Goal: Task Accomplishment & Management: Manage account settings

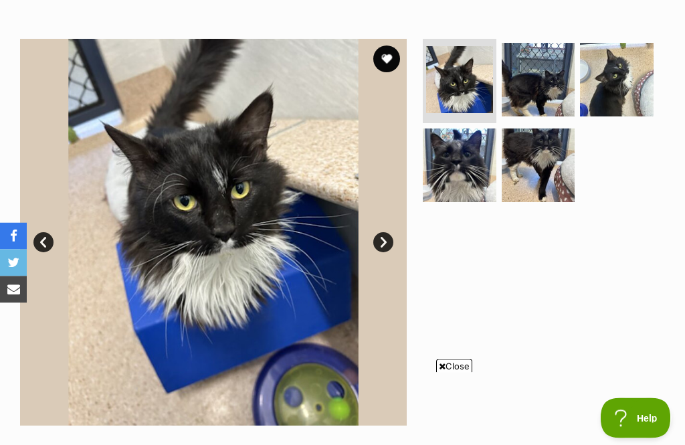
scroll to position [238, 0]
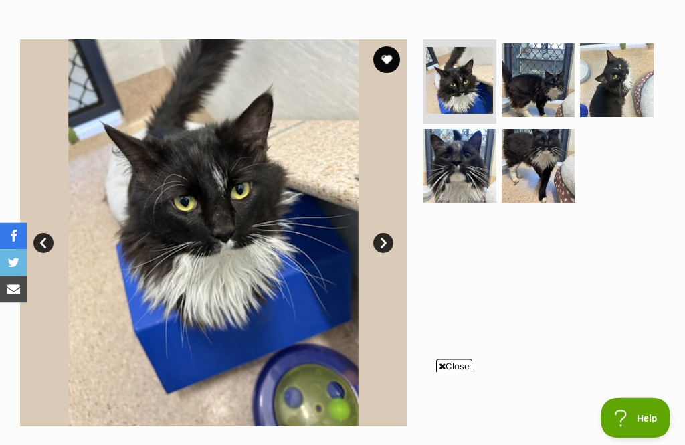
click at [390, 243] on link "Next" at bounding box center [383, 243] width 20 height 20
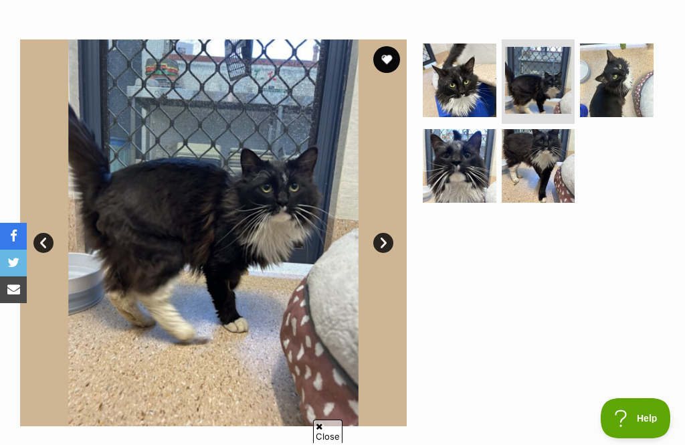
scroll to position [0, 0]
click at [390, 244] on link "Next" at bounding box center [383, 243] width 20 height 20
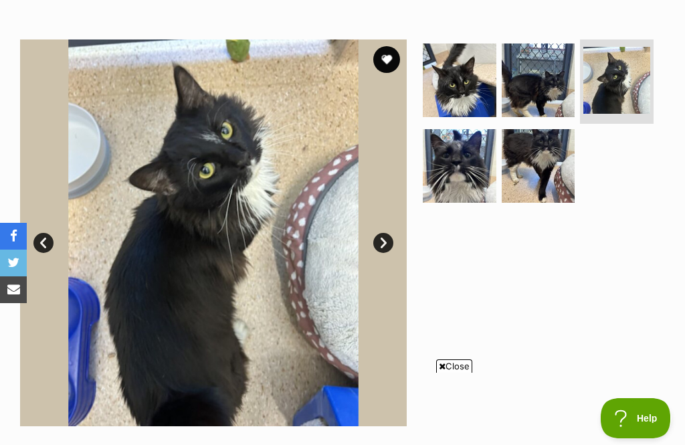
click at [391, 243] on link "Next" at bounding box center [383, 243] width 20 height 20
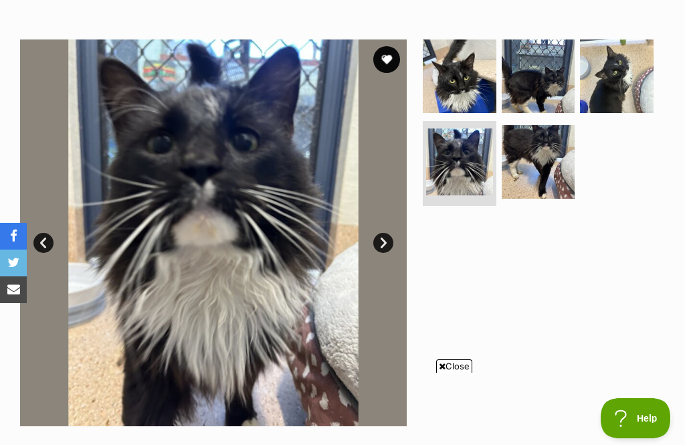
click at [388, 246] on link "Next" at bounding box center [383, 243] width 20 height 20
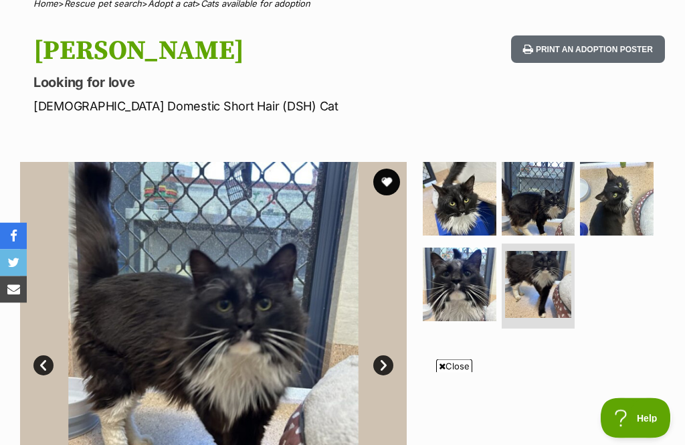
scroll to position [116, 0]
click at [394, 183] on button "favourite" at bounding box center [386, 181] width 27 height 27
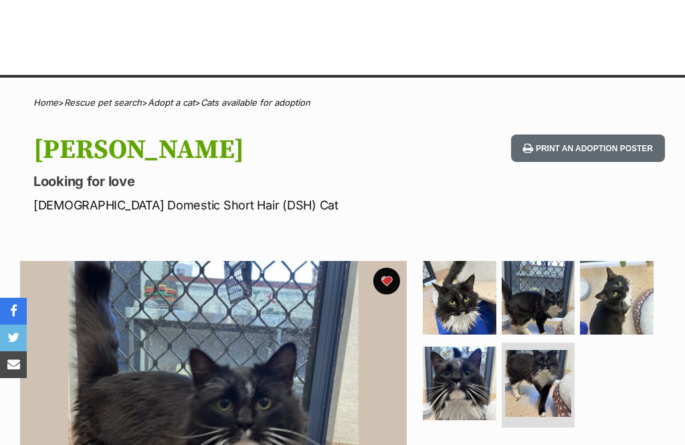
scroll to position [0, 0]
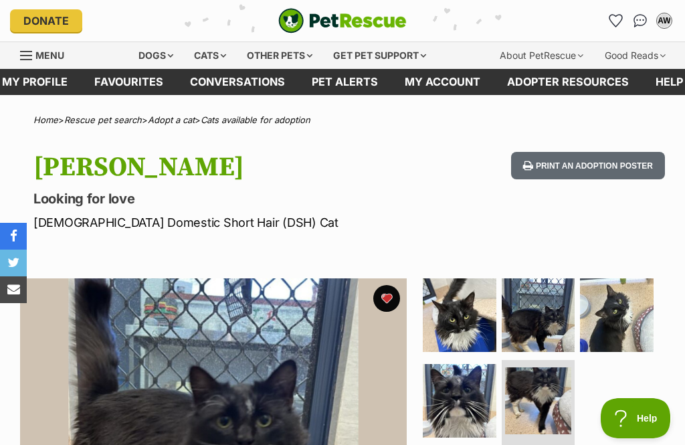
click at [128, 92] on link "Favourites" at bounding box center [129, 82] width 96 height 26
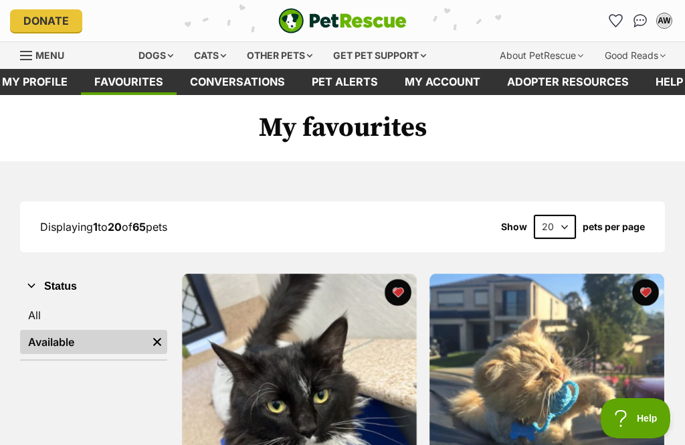
click at [53, 325] on link "All" at bounding box center [93, 315] width 147 height 24
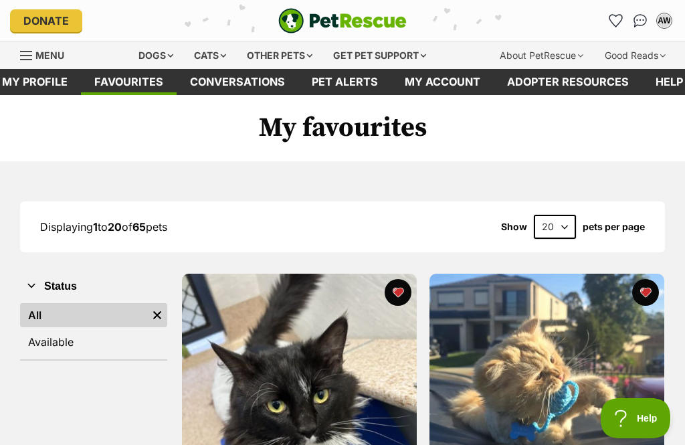
click at [130, 88] on link "Favourites" at bounding box center [129, 82] width 96 height 26
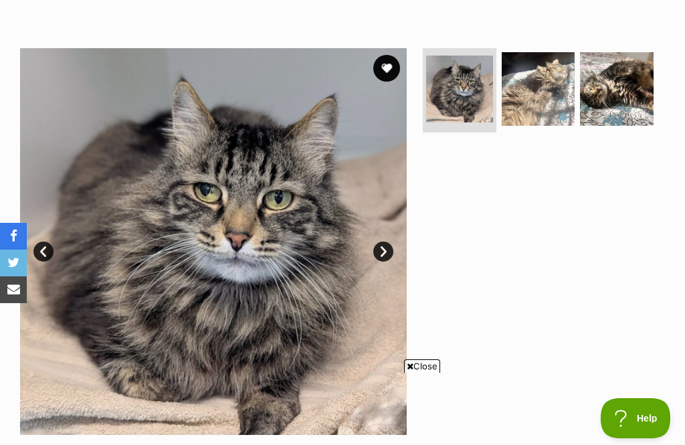
click at [386, 248] on link "Next" at bounding box center [383, 251] width 20 height 20
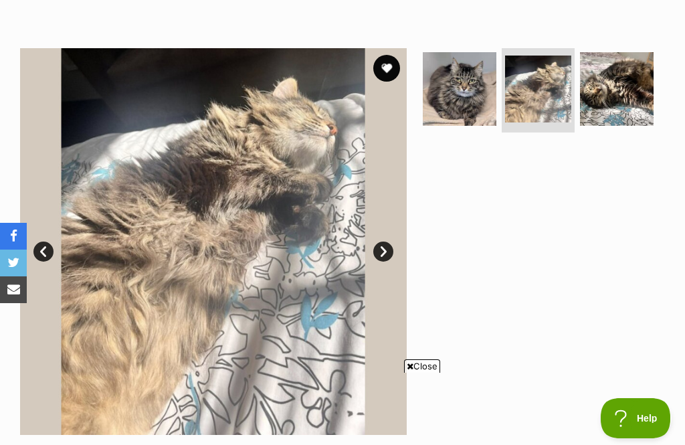
click at [381, 258] on link "Next" at bounding box center [383, 251] width 20 height 20
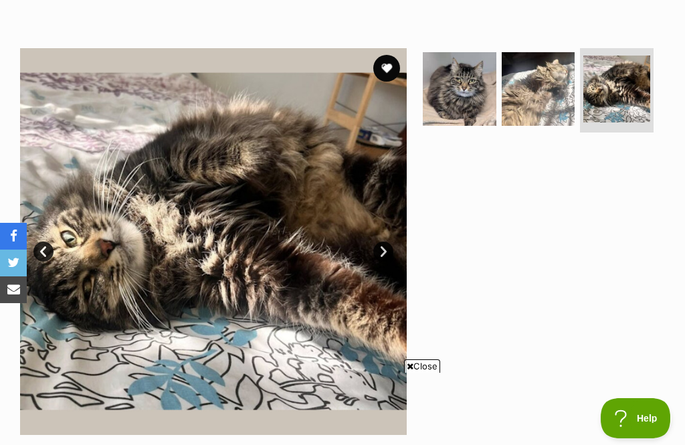
click at [391, 253] on link "Next" at bounding box center [383, 251] width 20 height 20
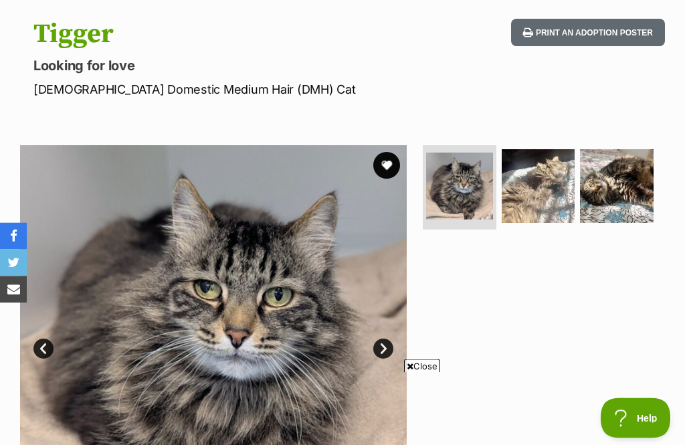
scroll to position [130, 0]
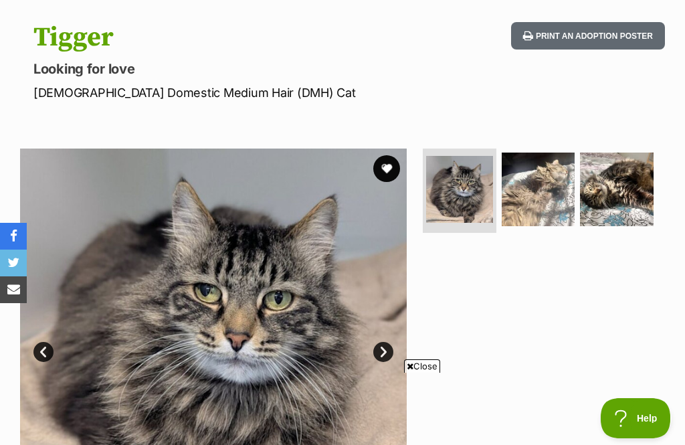
click at [394, 174] on button "favourite" at bounding box center [386, 168] width 27 height 27
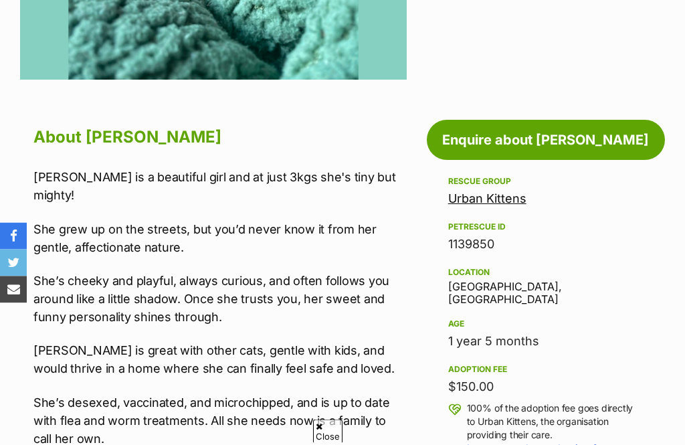
scroll to position [586, 0]
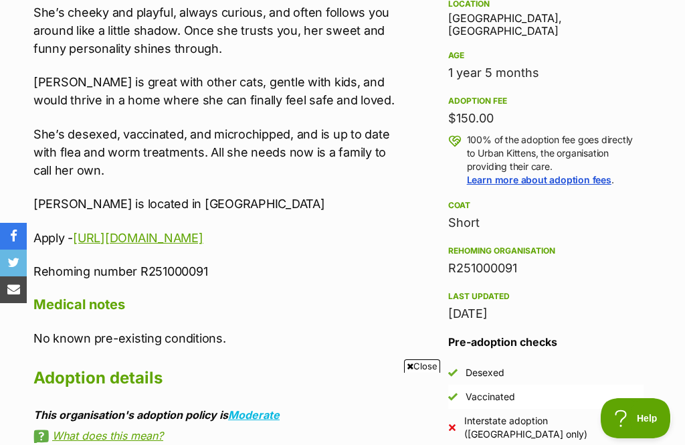
scroll to position [0, 0]
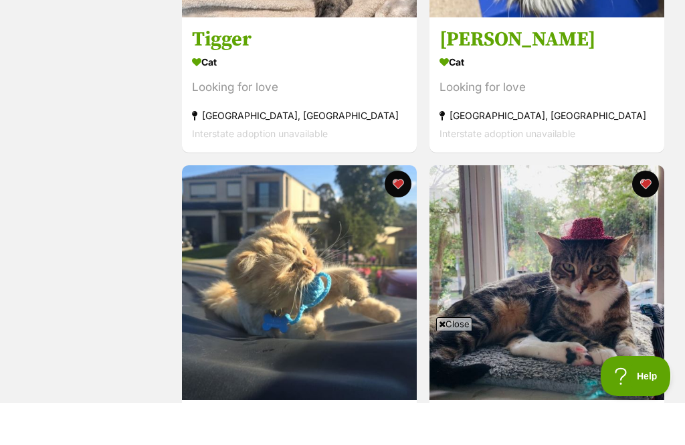
scroll to position [491, 0]
